Goal: Navigation & Orientation: Understand site structure

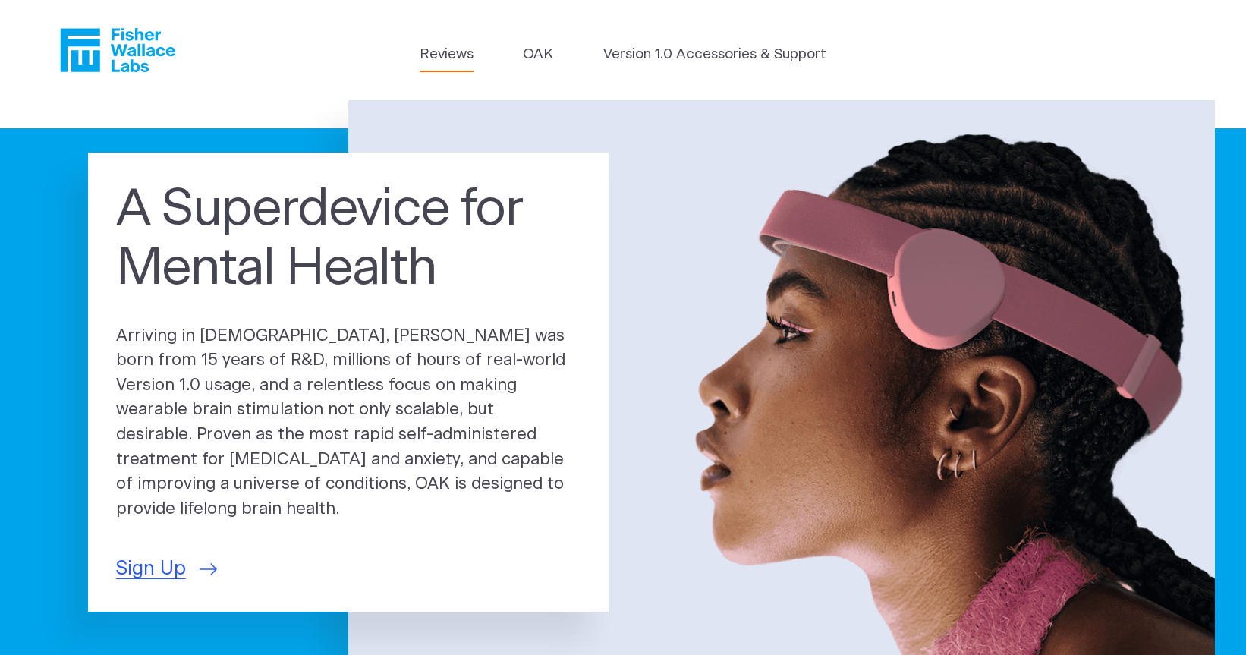
click at [443, 58] on link "Reviews" at bounding box center [447, 54] width 54 height 21
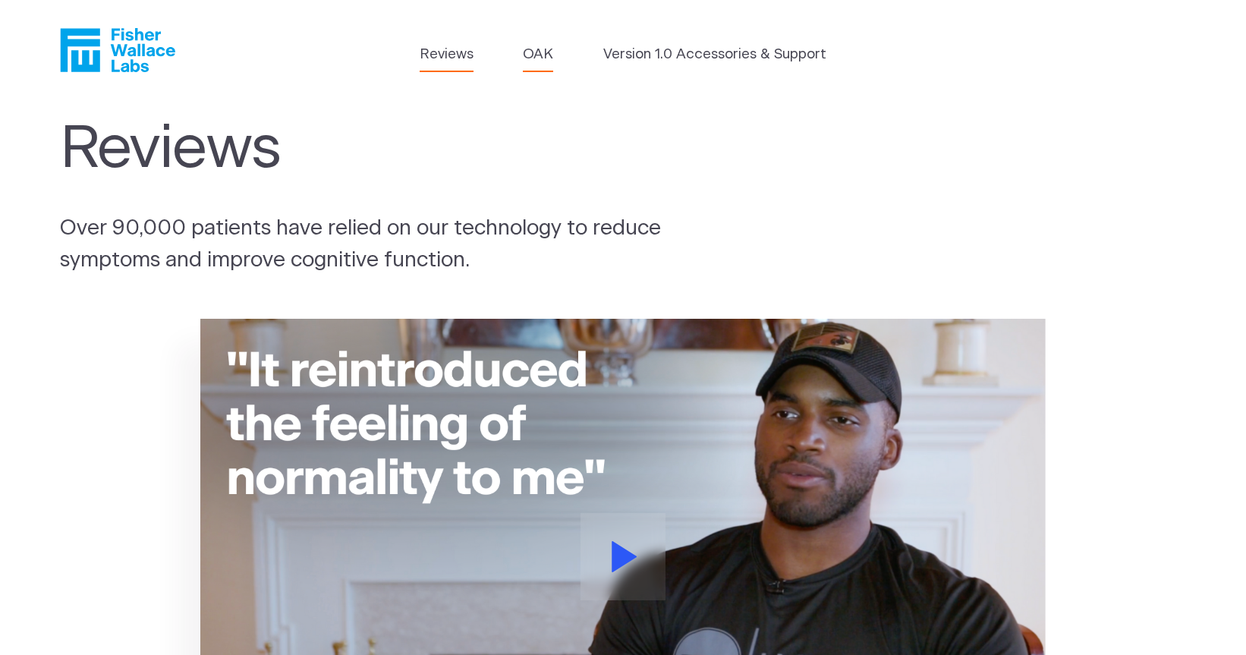
click at [539, 62] on link "OAK" at bounding box center [538, 54] width 30 height 21
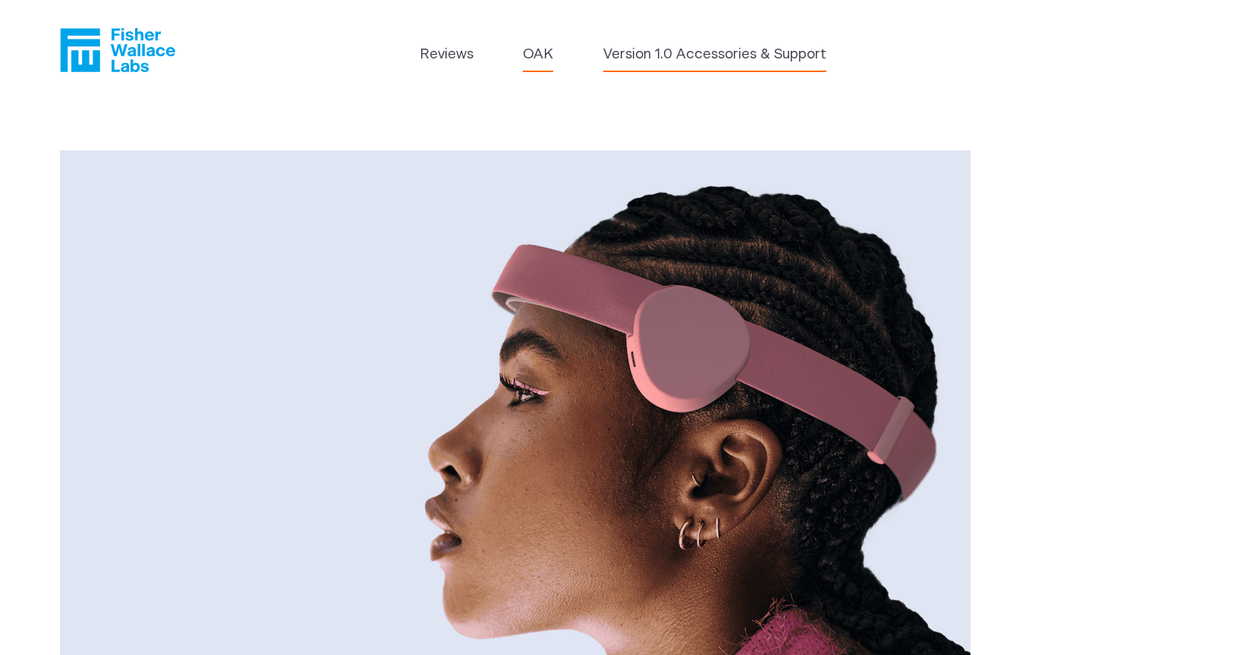
click at [687, 57] on link "Version 1.0 Accessories & Support" at bounding box center [714, 54] width 223 height 21
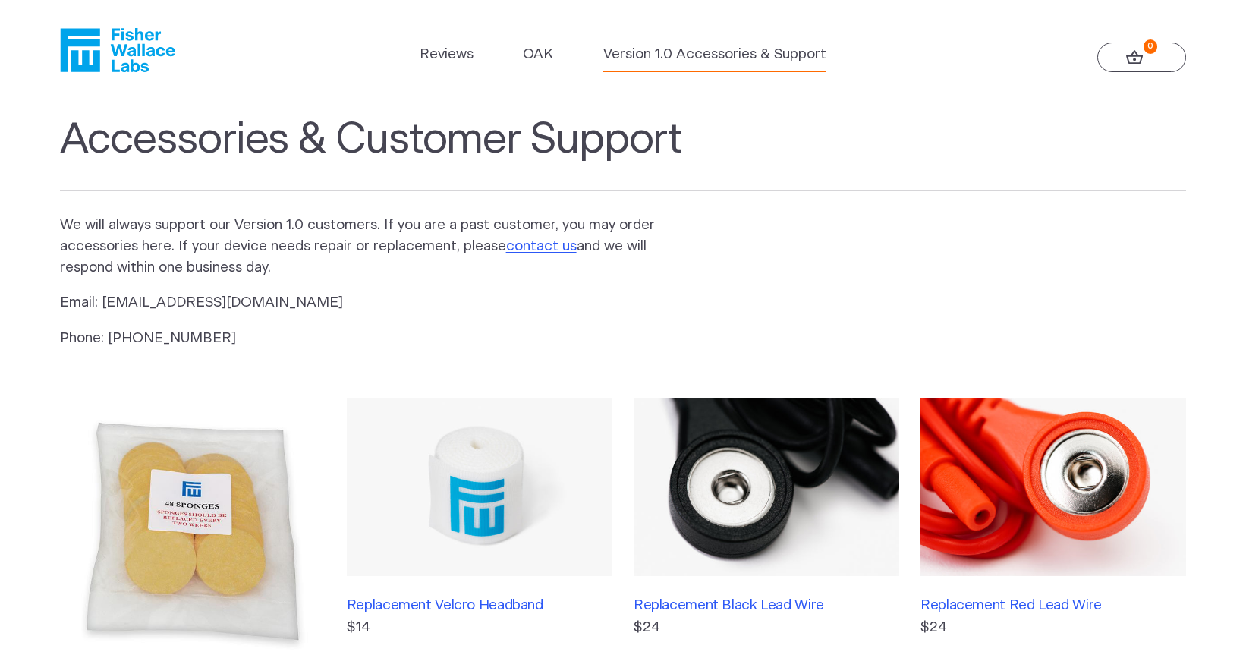
click at [118, 45] on icon "Fisher Wallace" at bounding box center [123, 50] width 104 height 44
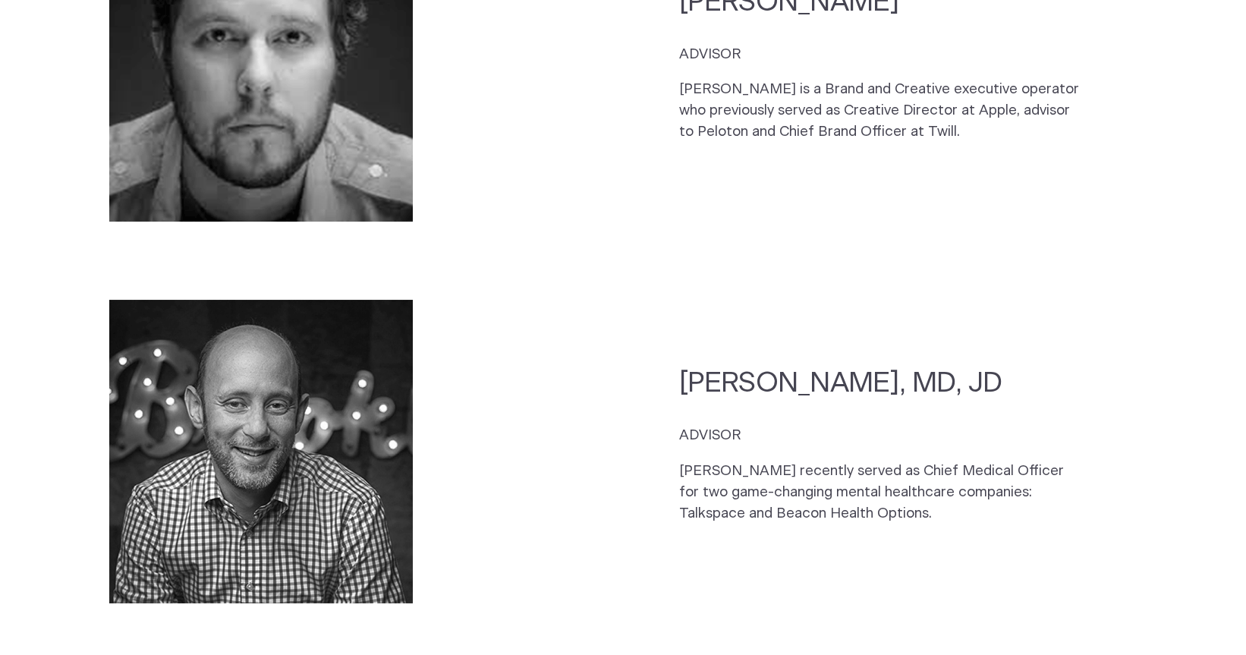
scroll to position [3945, 0]
